Goal: Task Accomplishment & Management: Manage account settings

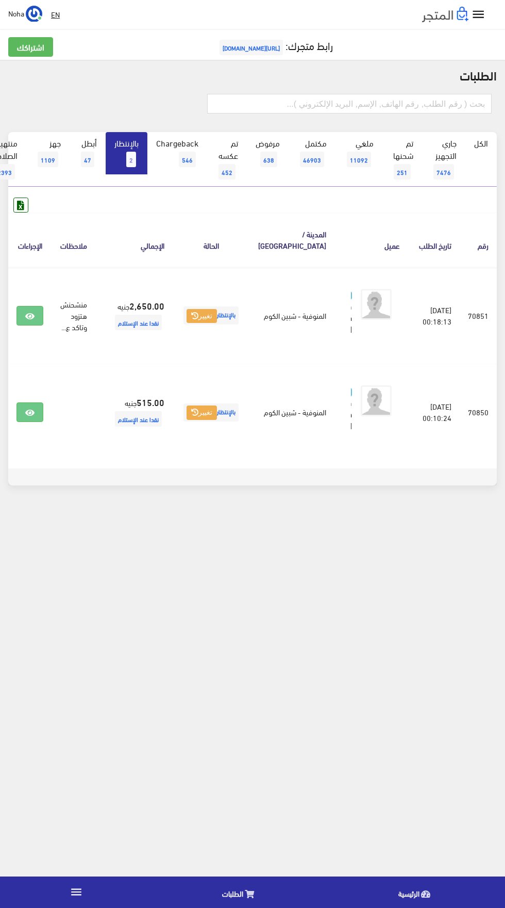
scroll to position [0, -27]
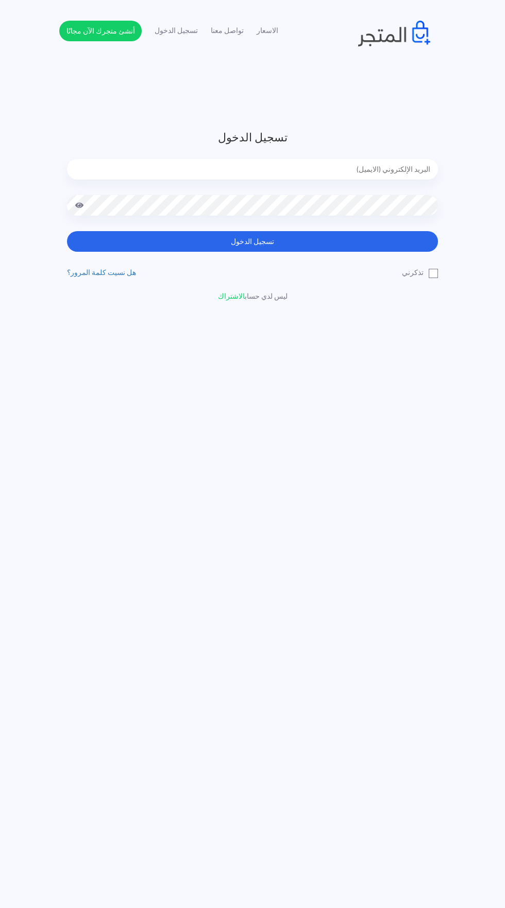
click at [375, 174] on input "email" at bounding box center [252, 169] width 371 height 21
type input "[EMAIL_ADDRESS][DOMAIN_NAME]"
click at [67, 231] on button "تسجيل الدخول" at bounding box center [252, 241] width 371 height 21
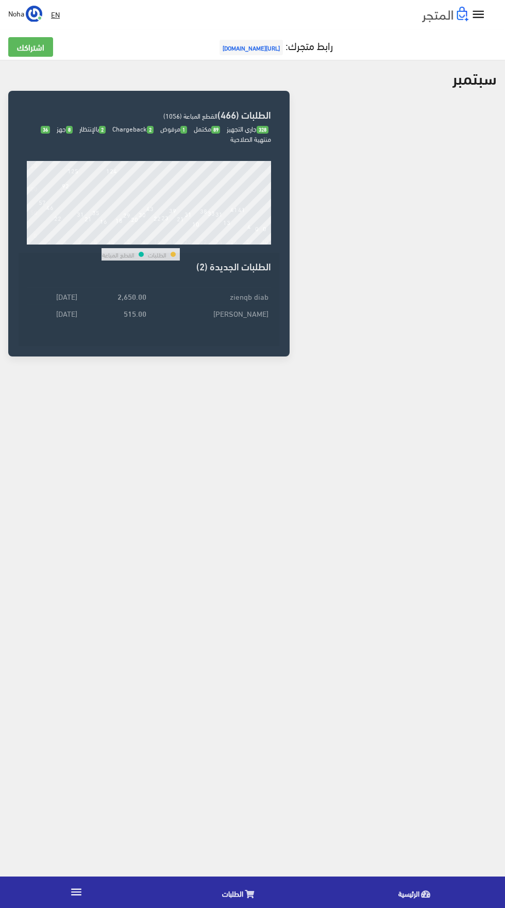
click at [73, 897] on icon "" at bounding box center [76, 891] width 13 height 13
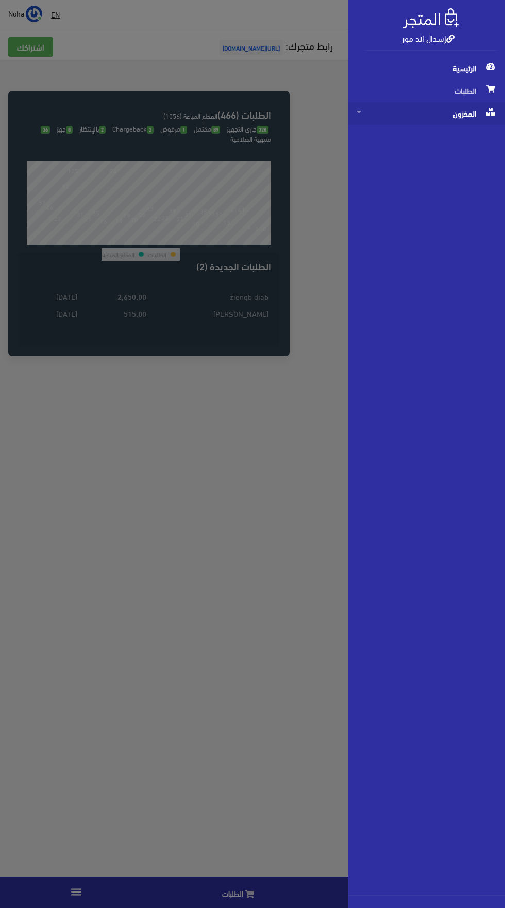
click at [417, 119] on span "المخزون" at bounding box center [427, 113] width 140 height 23
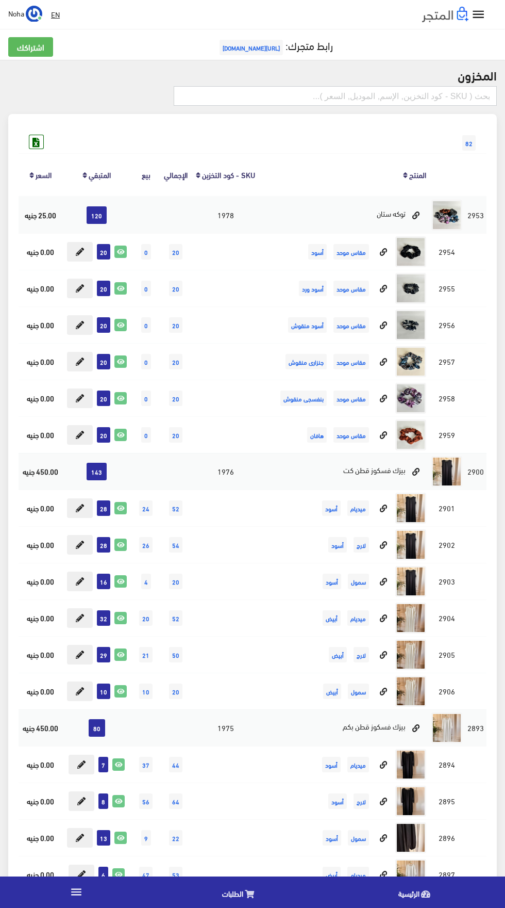
click at [266, 92] on input "text" at bounding box center [335, 96] width 323 height 20
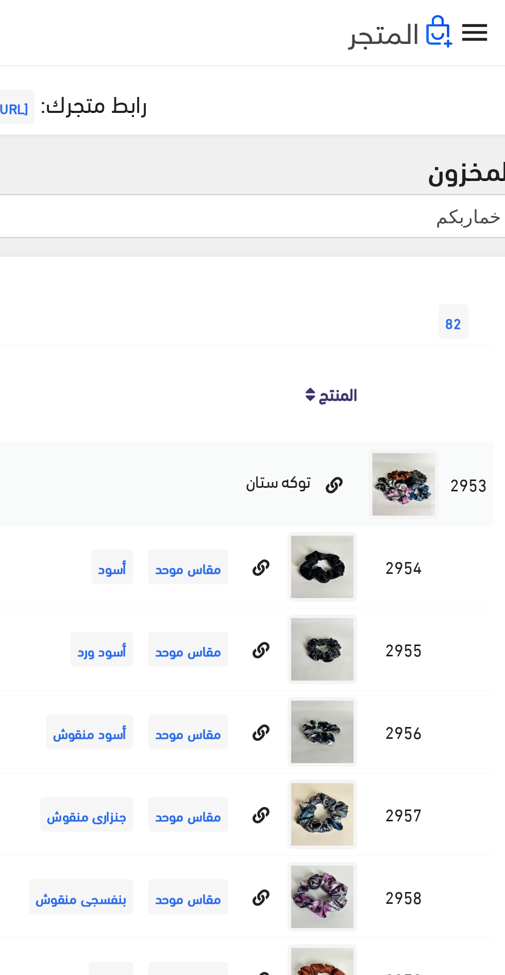
type input "خماربكم"
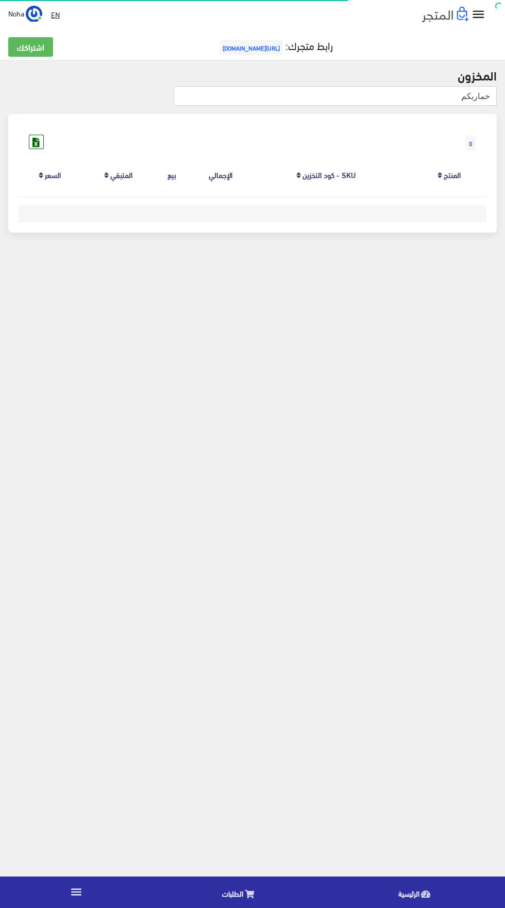
click at [378, 99] on input "خماربكم" at bounding box center [335, 96] width 323 height 20
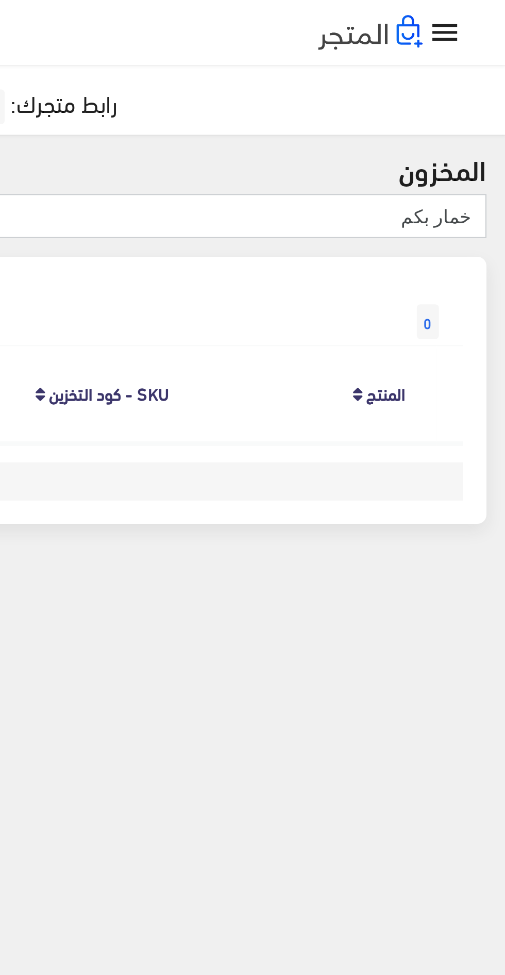
type input "خمار بكم"
